Goal: Task Accomplishment & Management: Use online tool/utility

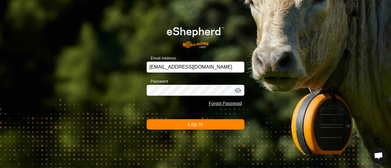
click at [199, 126] on span "Log In" at bounding box center [195, 124] width 15 height 5
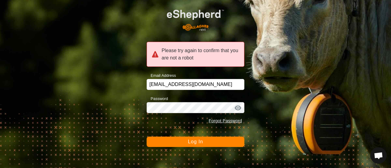
click at [200, 142] on span "Log In" at bounding box center [195, 141] width 15 height 5
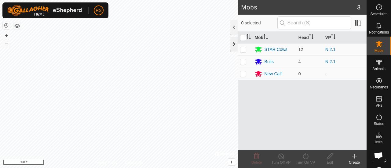
click at [234, 46] on div at bounding box center [234, 44] width 7 height 15
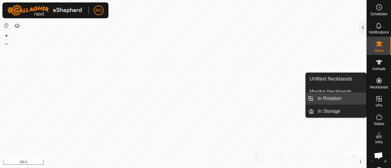
drag, startPoint x: 363, startPoint y: 99, endPoint x: 347, endPoint y: 99, distance: 16.2
click at [347, 99] on link "In Rotation" at bounding box center [340, 99] width 52 height 12
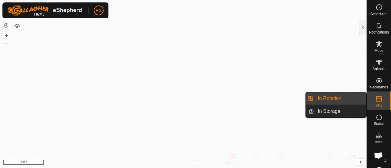
click at [381, 102] on es-virtualpaddocks-svg-icon at bounding box center [379, 99] width 11 height 10
click at [380, 99] on icon at bounding box center [379, 98] width 7 height 7
click at [379, 103] on es-virtualpaddocks-svg-icon at bounding box center [379, 99] width 11 height 10
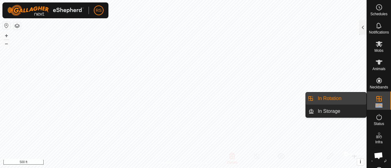
click at [337, 98] on link "In Rotation" at bounding box center [340, 99] width 52 height 12
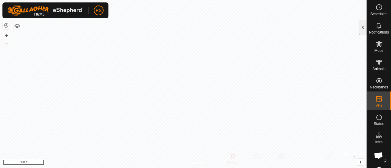
click at [364, 29] on div at bounding box center [363, 27] width 7 height 15
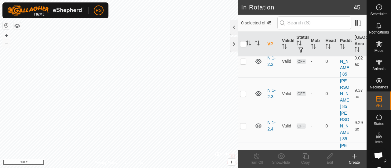
scroll to position [126, 0]
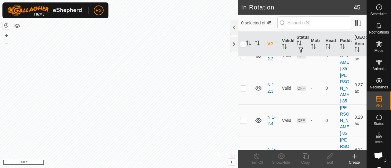
checkbox input "false"
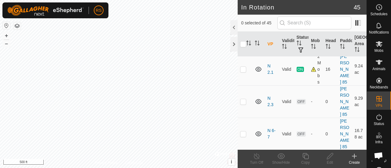
scroll to position [245, 0]
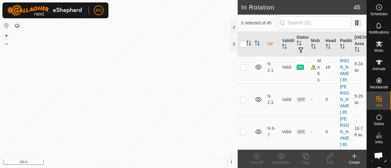
checkbox input "false"
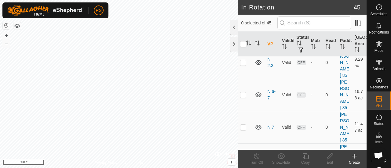
scroll to position [281, 0]
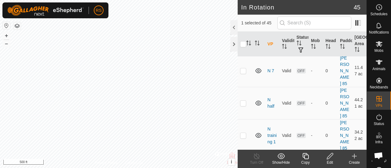
scroll to position [293, 0]
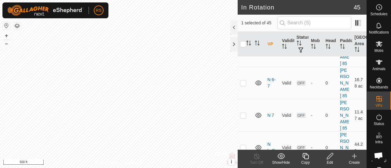
checkbox input "false"
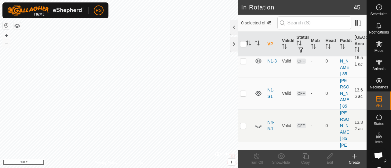
scroll to position [514, 0]
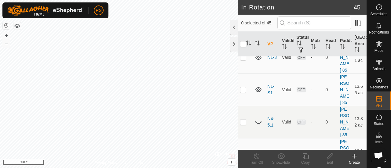
checkbox input "false"
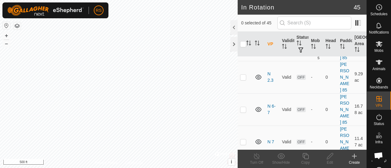
scroll to position [265, 0]
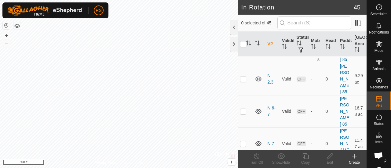
checkbox input "false"
checkbox input "true"
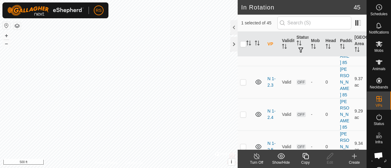
scroll to position [135, 0]
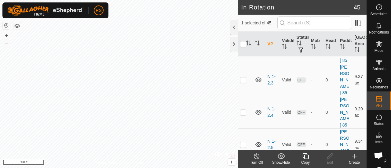
checkbox input "false"
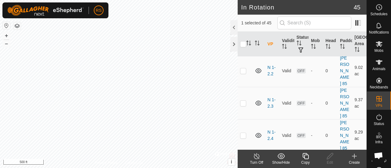
scroll to position [106, 0]
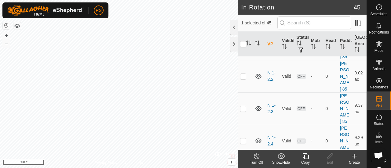
click at [308, 153] on icon at bounding box center [306, 156] width 8 height 7
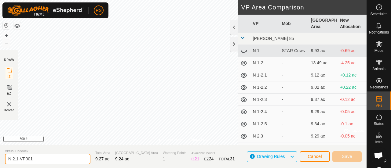
click at [41, 159] on input "N 2.1-VP001" at bounding box center [48, 159] width 86 height 11
click at [41, 159] on input "N 2.1-" at bounding box center [48, 159] width 86 height 11
type input "N 2.1- 3.1"
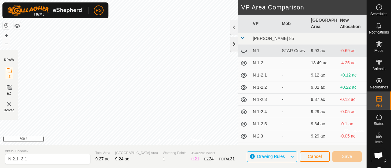
click at [234, 46] on div at bounding box center [234, 44] width 7 height 15
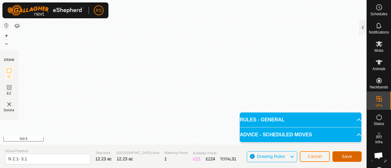
click at [345, 154] on span "Save" at bounding box center [347, 156] width 10 height 5
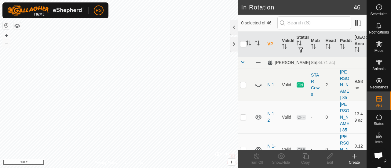
click at [260, 84] on icon at bounding box center [259, 85] width 6 height 2
click at [260, 82] on icon at bounding box center [258, 84] width 7 height 7
click at [271, 83] on link "N 1" at bounding box center [271, 85] width 7 height 5
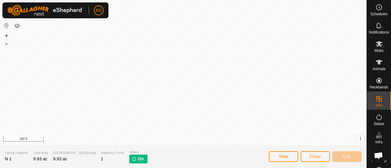
click at [132, 161] on img at bounding box center [134, 159] width 5 height 5
click at [315, 157] on span "Close" at bounding box center [316, 156] width 12 height 5
